Goal: Transaction & Acquisition: Book appointment/travel/reservation

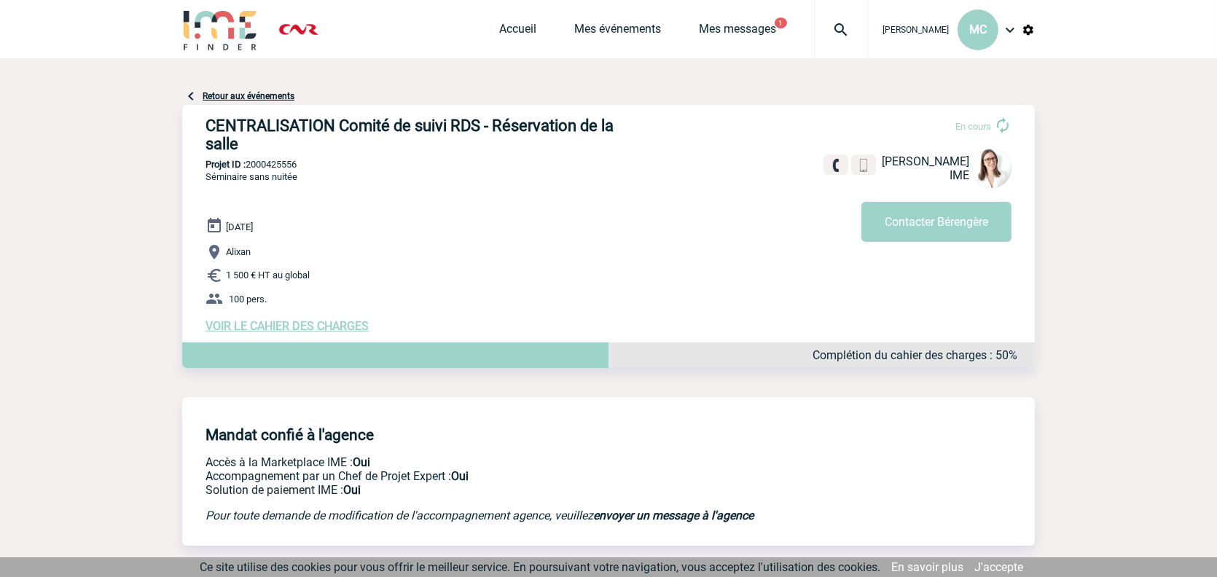
click at [710, 12] on div "Accueil Mes événements Mes messages 1 Projet, client Projet, client" at bounding box center [683, 29] width 369 height 58
click at [701, 25] on link "Mes messages" at bounding box center [737, 32] width 77 height 20
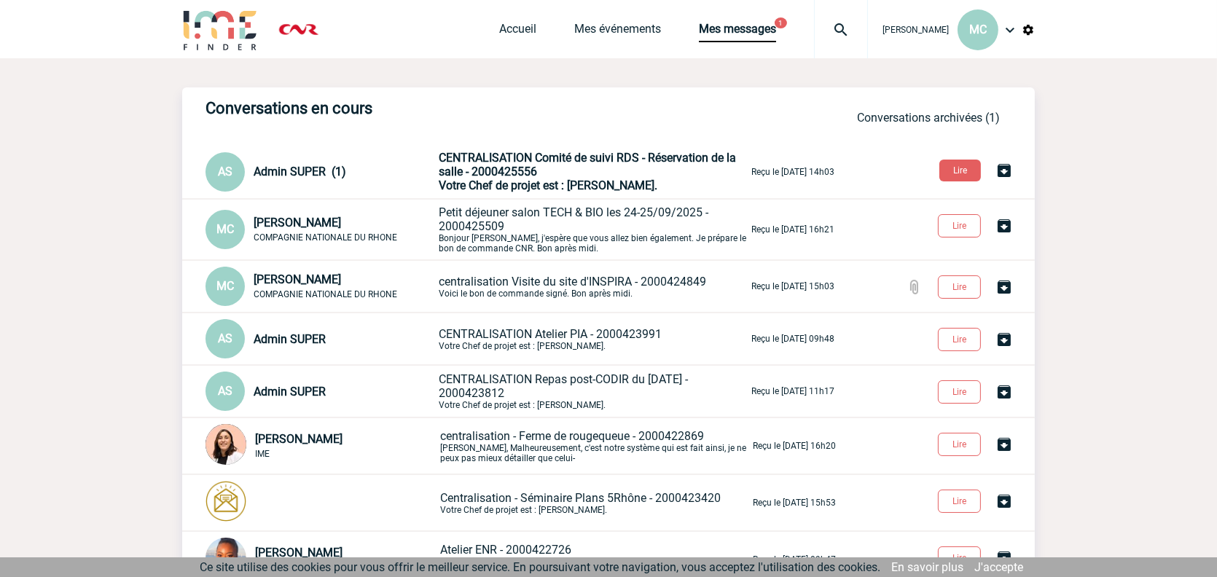
click at [496, 160] on span "CENTRALISATION Comité de suivi RDS - Réservation de la salle - 2000425556" at bounding box center [587, 165] width 297 height 28
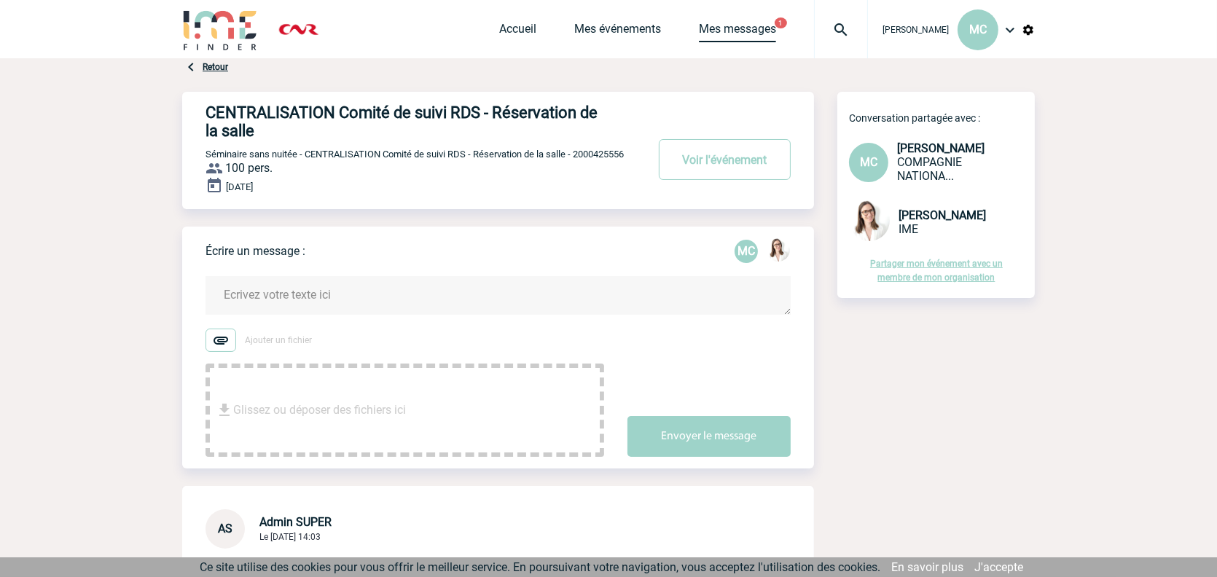
click at [699, 28] on link "Mes messages" at bounding box center [737, 32] width 77 height 20
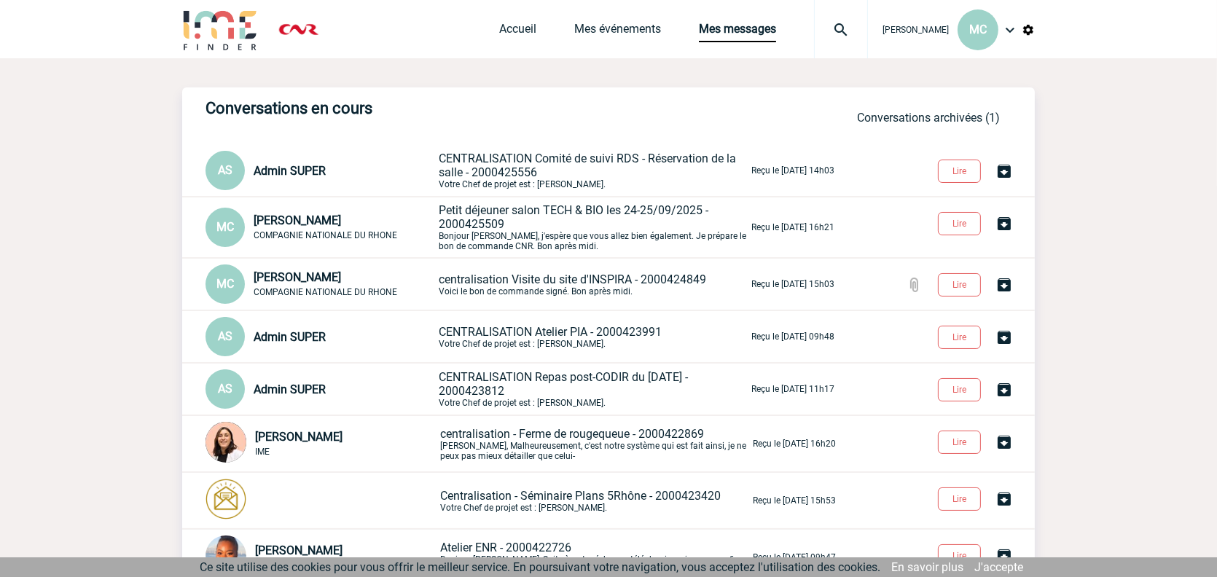
click at [527, 165] on span "CENTRALISATION Comité de suivi RDS - Réservation de la salle - 2000425556" at bounding box center [587, 166] width 297 height 28
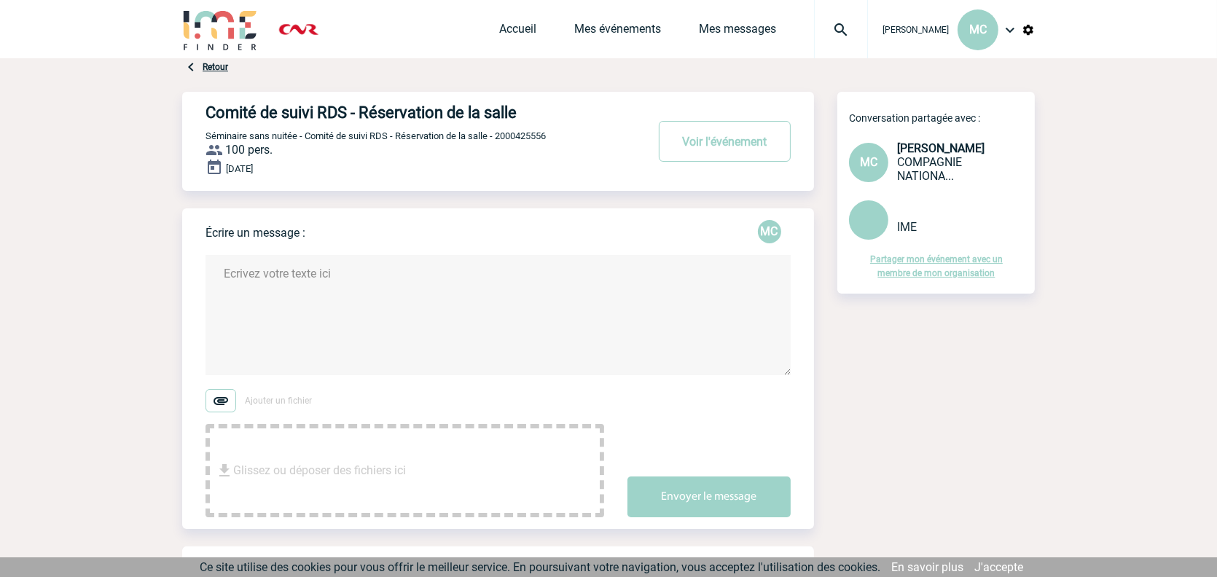
click at [224, 31] on img at bounding box center [220, 30] width 76 height 42
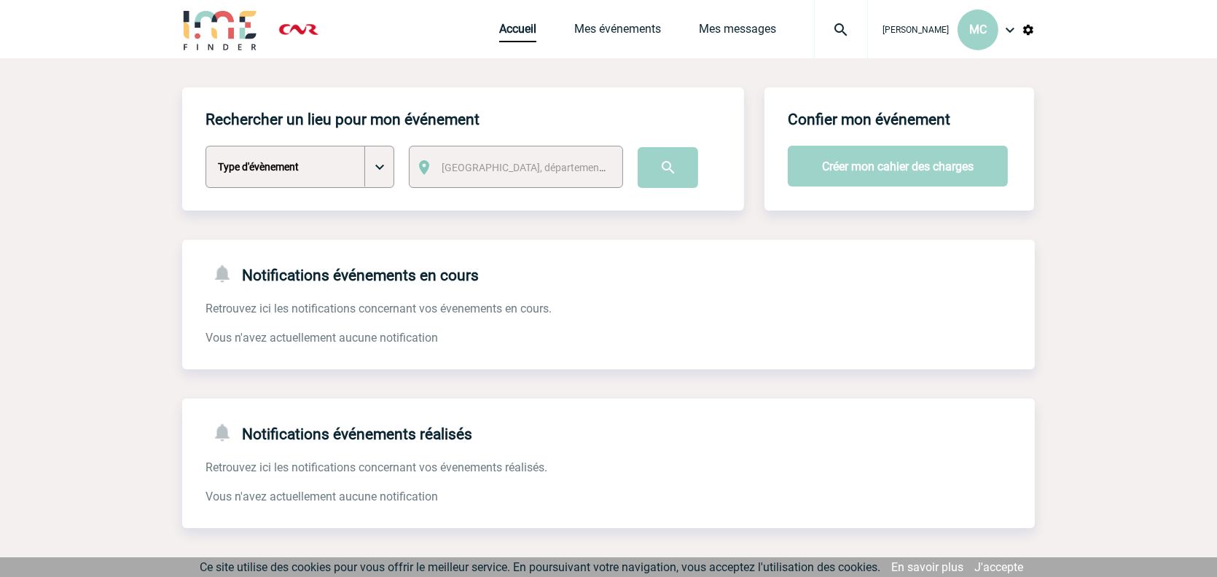
click at [374, 172] on select "Type d'évènement Séminaire avec nuitée Séminaire sans nuitée Repas de groupe Te…" at bounding box center [299, 167] width 189 height 42
select select "5"
click at [205, 146] on select "Type d'évènement Séminaire avec nuitée Séminaire sans nuitée Repas de groupe Te…" at bounding box center [299, 167] width 189 height 42
click at [519, 173] on span "Ville, département, région..." at bounding box center [543, 168] width 203 height 12
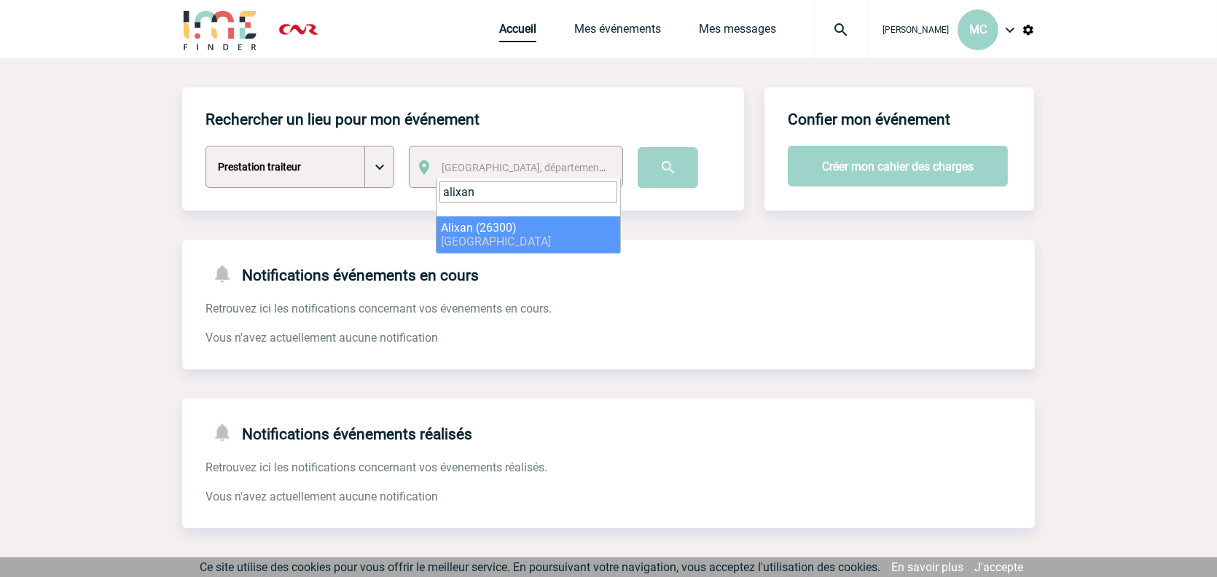
type input "alixan"
select select "35025"
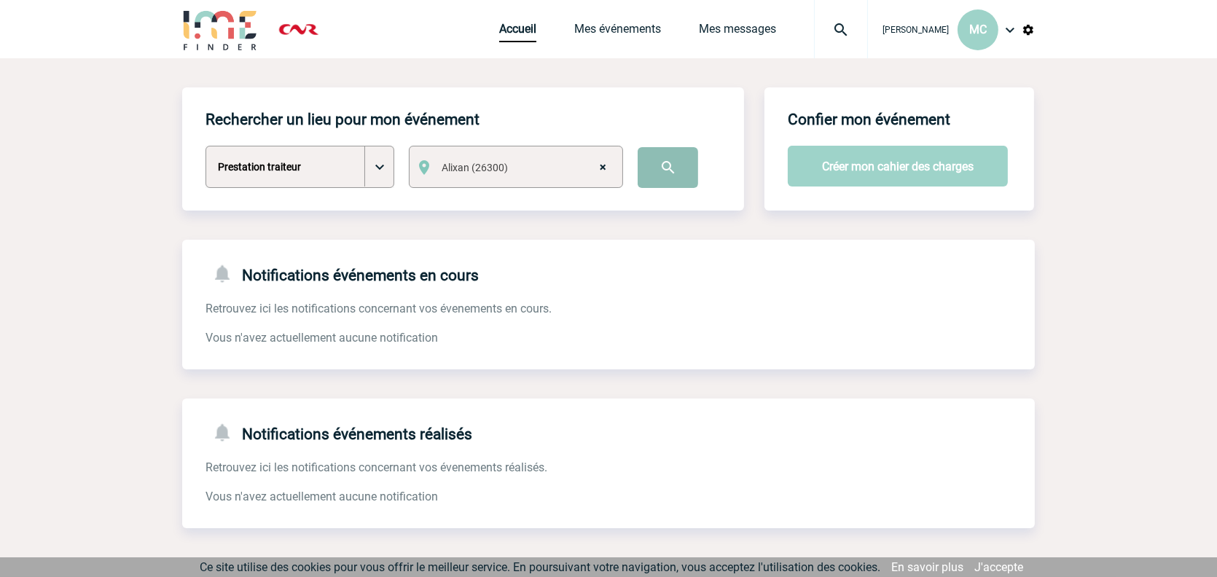
click at [659, 173] on input "image" at bounding box center [668, 167] width 60 height 41
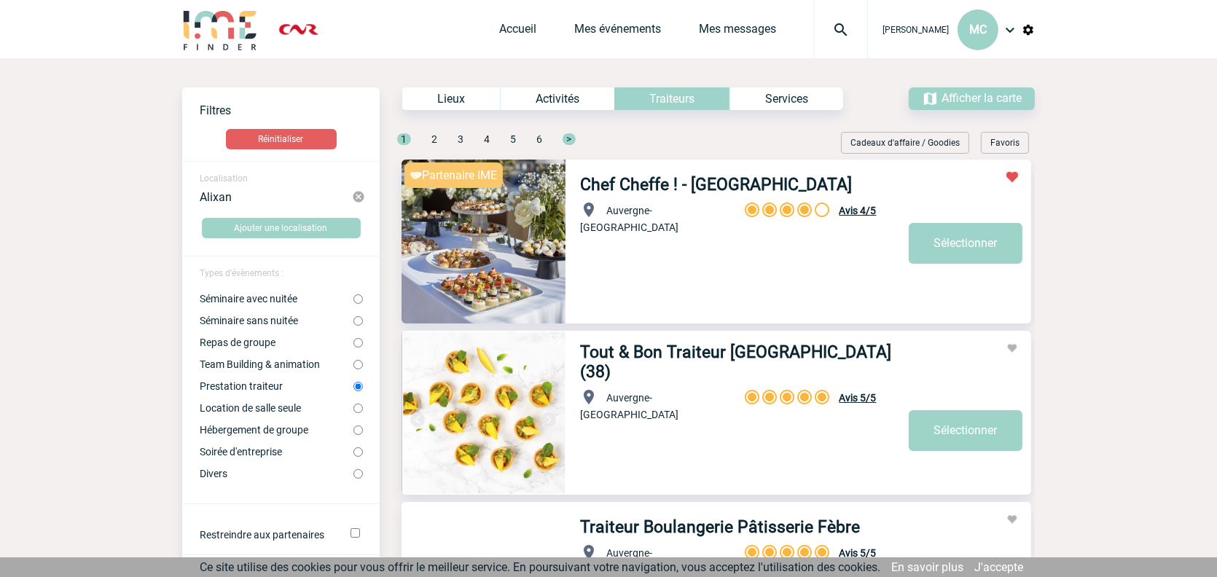
click at [783, 97] on div "Services" at bounding box center [786, 98] width 114 height 23
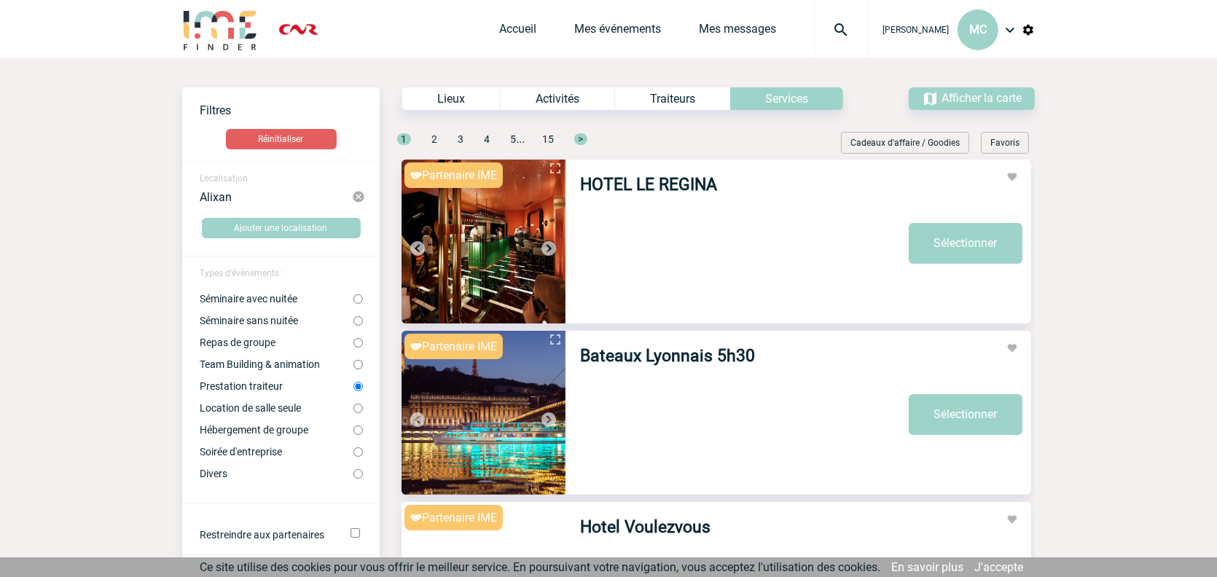
click at [697, 99] on div "Traiteurs" at bounding box center [672, 98] width 116 height 23
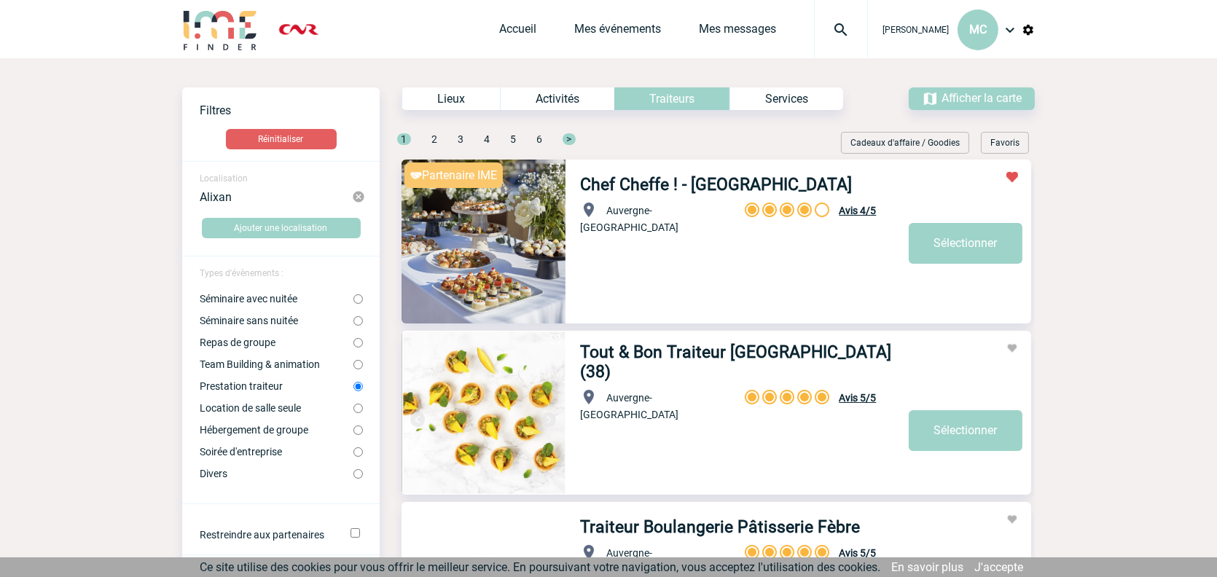
click at [354, 195] on img at bounding box center [358, 196] width 13 height 13
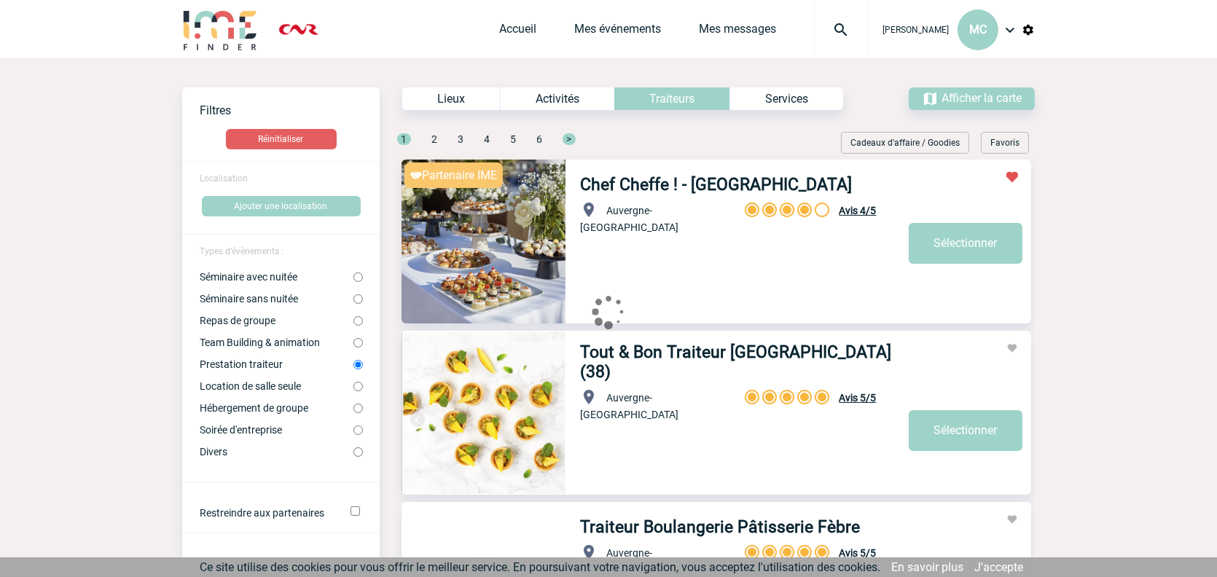
click at [234, 182] on span "Localisation" at bounding box center [224, 178] width 48 height 10
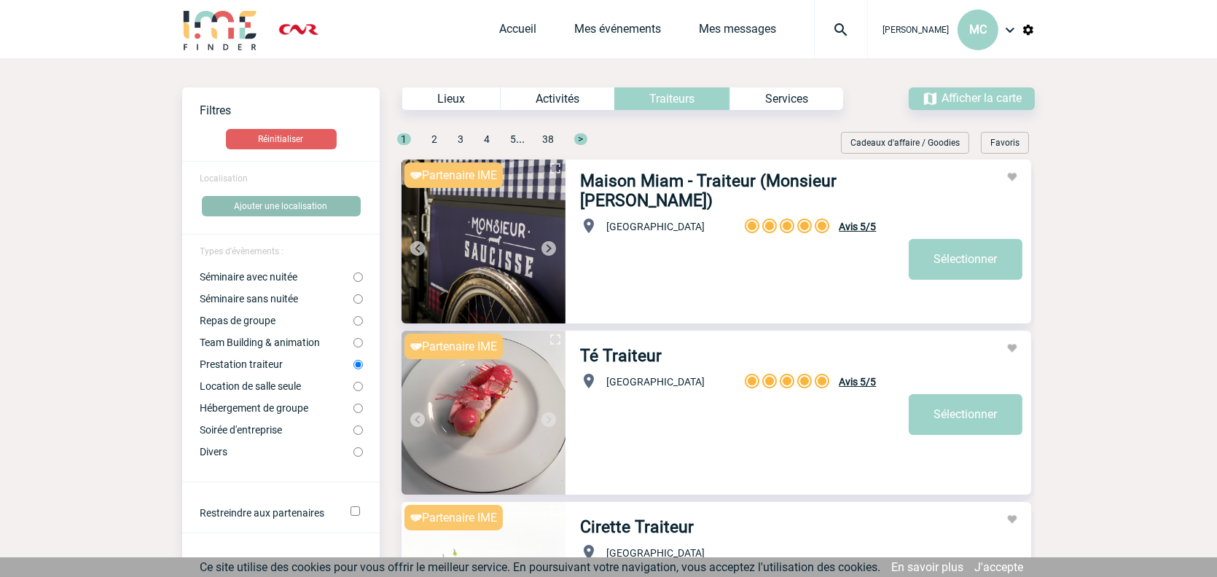
click at [251, 201] on button "Ajouter une localisation" at bounding box center [281, 206] width 159 height 20
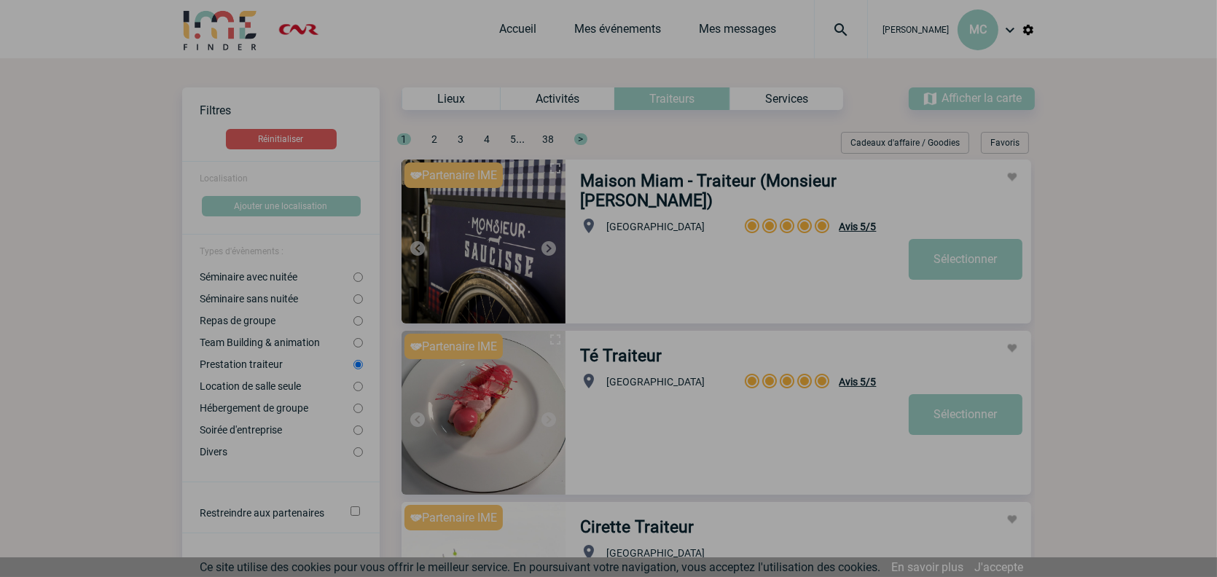
click at [248, 181] on div at bounding box center [608, 288] width 1217 height 577
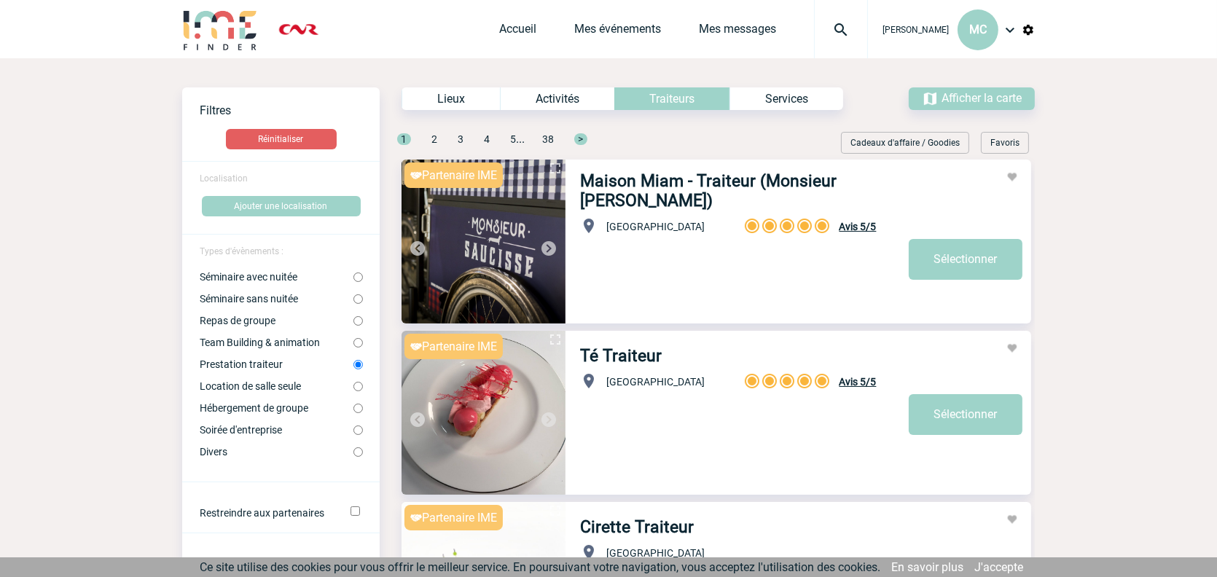
click at [244, 180] on span "Localisation" at bounding box center [224, 178] width 48 height 10
click at [227, 200] on button "Ajouter une localisation" at bounding box center [281, 206] width 159 height 20
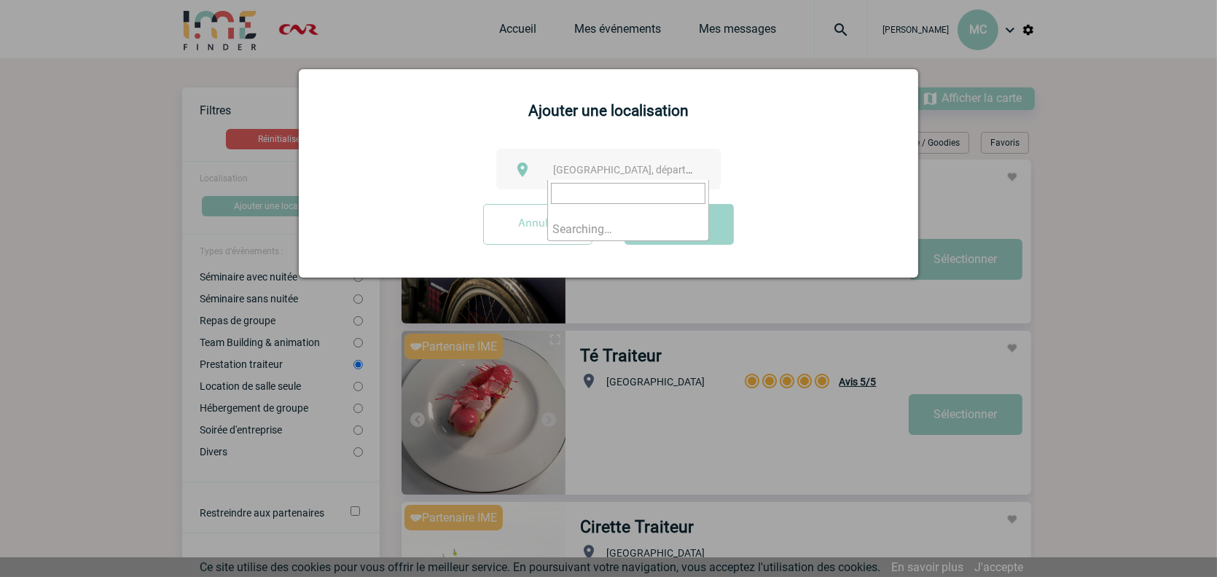
click at [576, 175] on span "Ville, département, région..." at bounding box center [654, 170] width 203 height 12
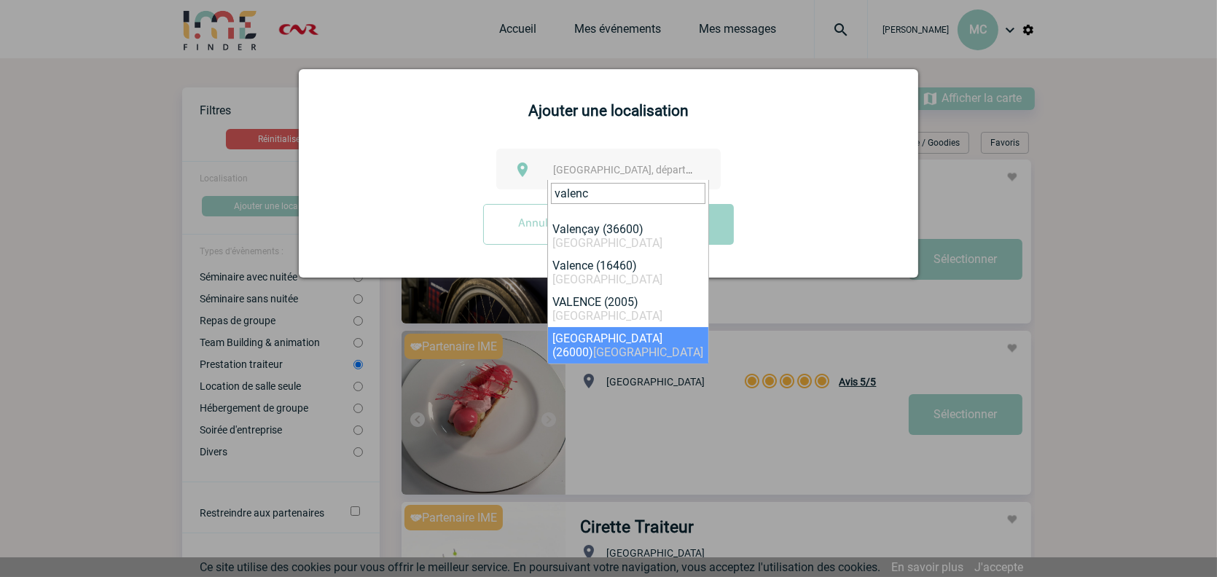
type input "valenc"
select select "35370"
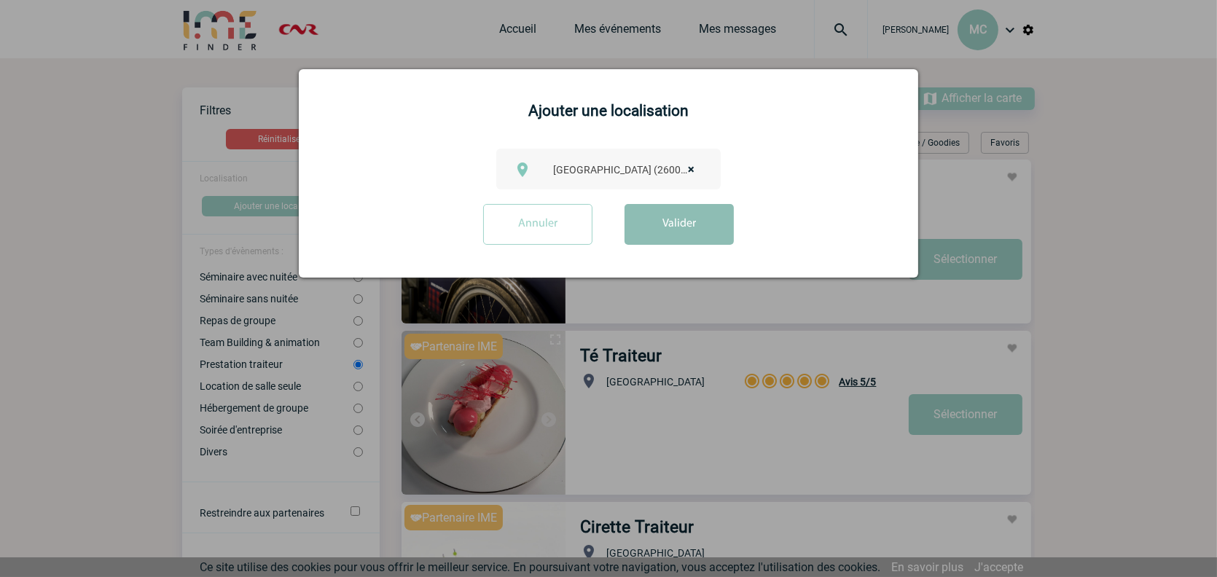
click at [669, 242] on button "Valider" at bounding box center [678, 224] width 109 height 41
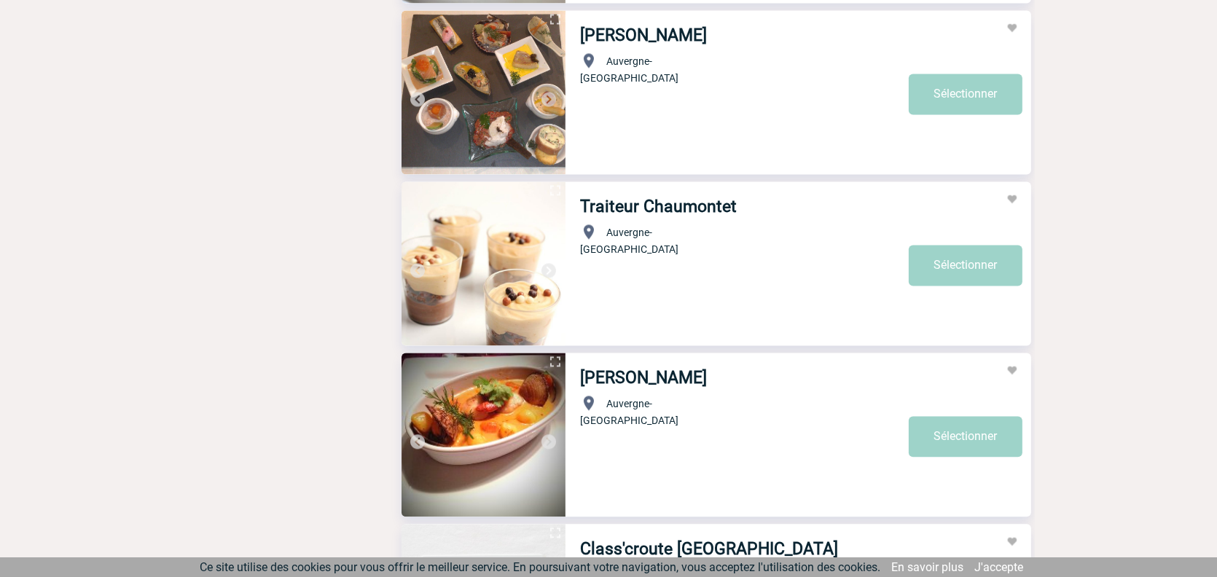
scroll to position [4153, 0]
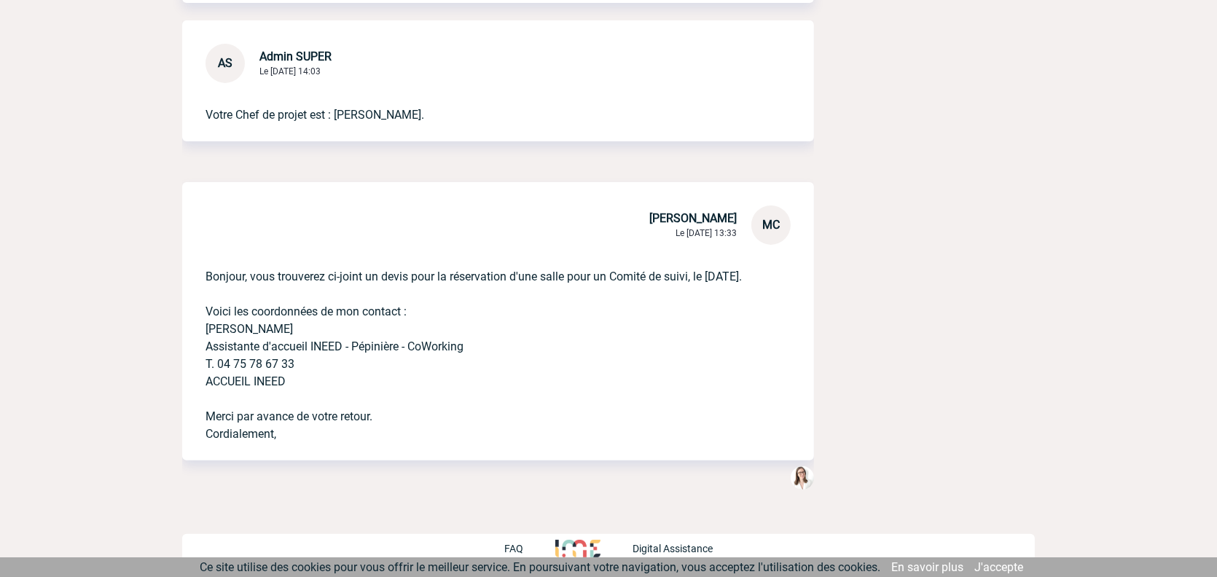
scroll to position [484, 0]
